Goal: Navigation & Orientation: Find specific page/section

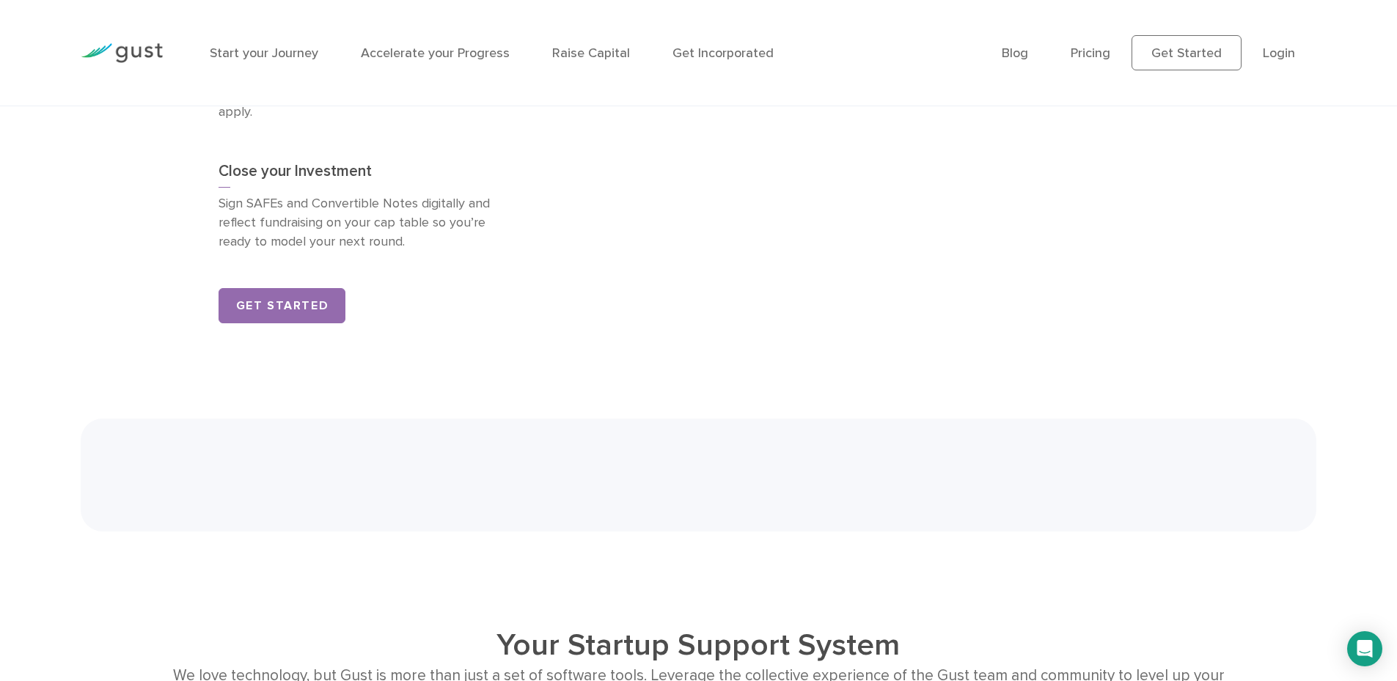
scroll to position [2645, 0]
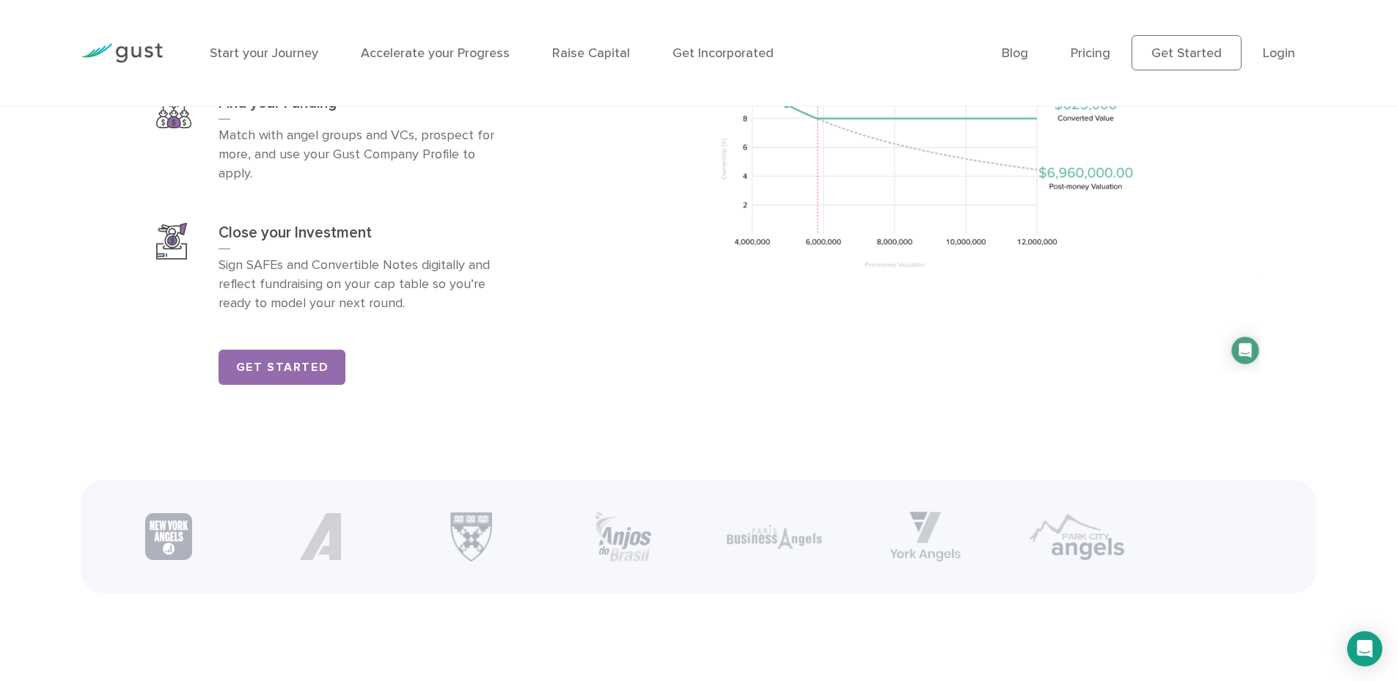
click at [1024, 63] on ul "Blog FAQ Pricing Get Started Login Login" at bounding box center [1159, 52] width 315 height 35
click at [1028, 45] on li "Blog" at bounding box center [1015, 53] width 26 height 20
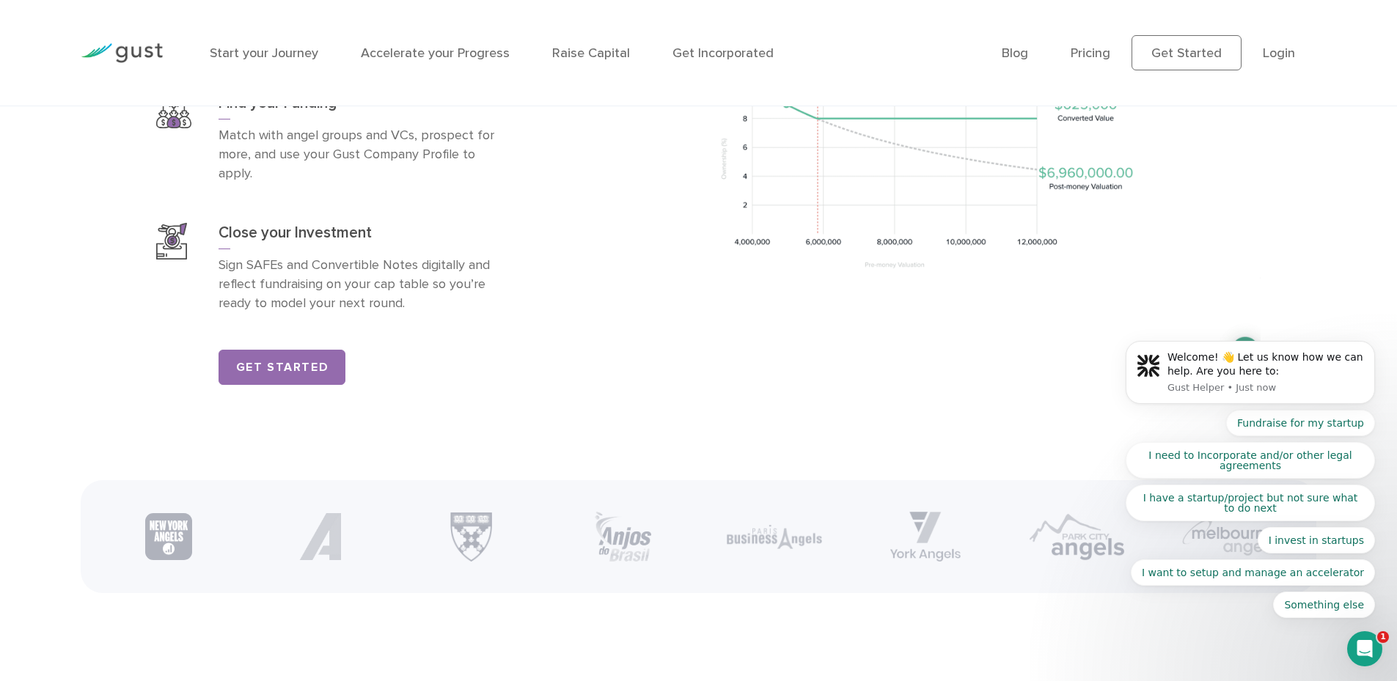
scroll to position [0, 0]
click at [1027, 52] on link "Blog" at bounding box center [1015, 52] width 26 height 15
